Goal: Transaction & Acquisition: Book appointment/travel/reservation

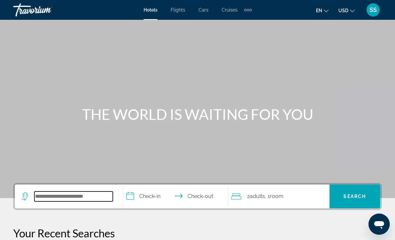
click at [55, 200] on input "Search widget" at bounding box center [73, 197] width 78 height 10
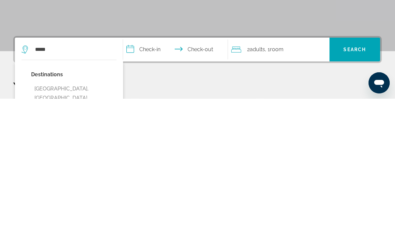
click at [48, 224] on button "[GEOGRAPHIC_DATA], [GEOGRAPHIC_DATA], [GEOGRAPHIC_DATA] (DXB)" at bounding box center [73, 239] width 85 height 31
type input "**********"
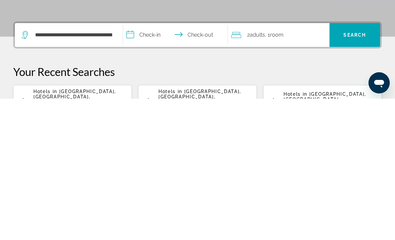
click at [152, 165] on input "**********" at bounding box center [176, 178] width 107 height 26
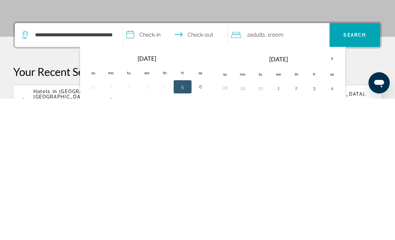
scroll to position [162, 0]
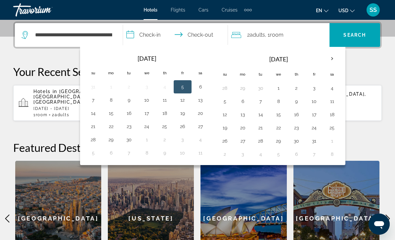
click at [325, 57] on th "Next month" at bounding box center [332, 59] width 18 height 15
click at [331, 59] on th "Next month" at bounding box center [332, 59] width 18 height 15
click at [276, 103] on button "10" at bounding box center [278, 101] width 11 height 9
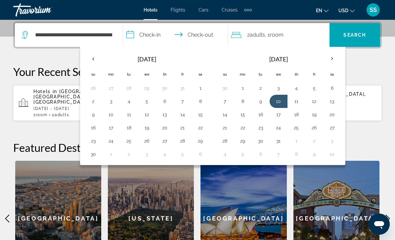
click at [313, 101] on button "12" at bounding box center [314, 101] width 11 height 9
type input "**********"
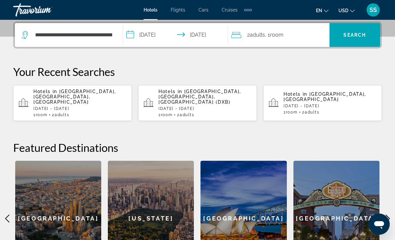
click at [356, 36] on span "Search" at bounding box center [354, 34] width 22 height 5
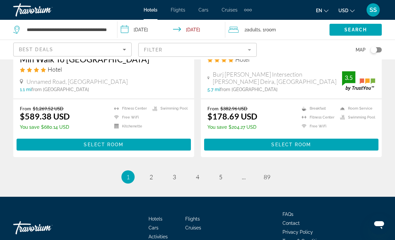
scroll to position [1346, 0]
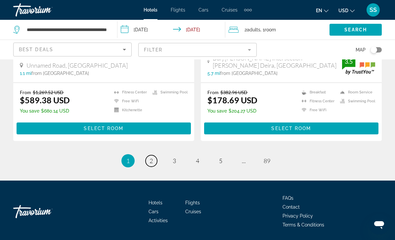
click at [146, 164] on link "page 2" at bounding box center [151, 161] width 12 height 12
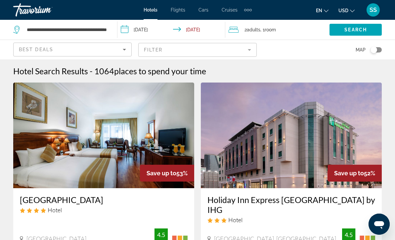
click at [369, 9] on span "SS" at bounding box center [372, 10] width 7 height 7
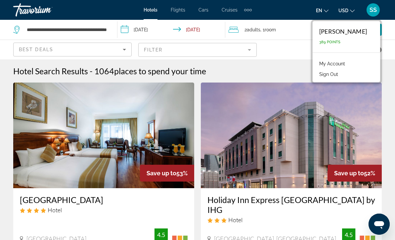
click at [255, 91] on img "Main content" at bounding box center [291, 136] width 181 height 106
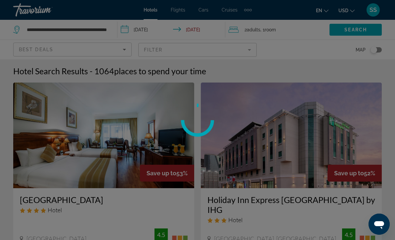
click at [92, 11] on div at bounding box center [197, 120] width 395 height 240
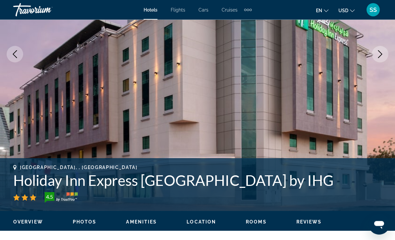
scroll to position [78, 0]
